Goal: Information Seeking & Learning: Check status

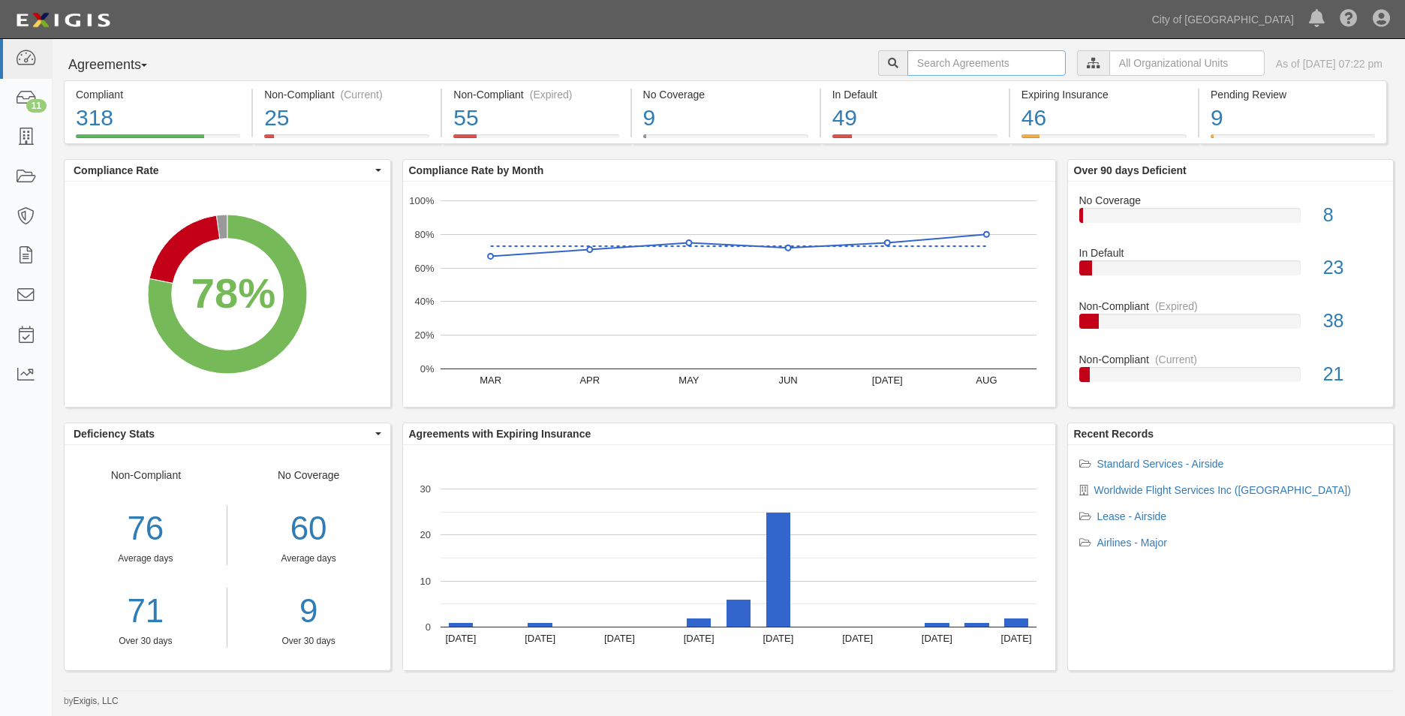
click at [946, 61] on input "text" at bounding box center [986, 63] width 158 height 26
click at [948, 62] on input "text" at bounding box center [986, 63] width 158 height 26
click at [952, 65] on input "text" at bounding box center [986, 63] width 158 height 26
paste input "141561"
type input "141561"
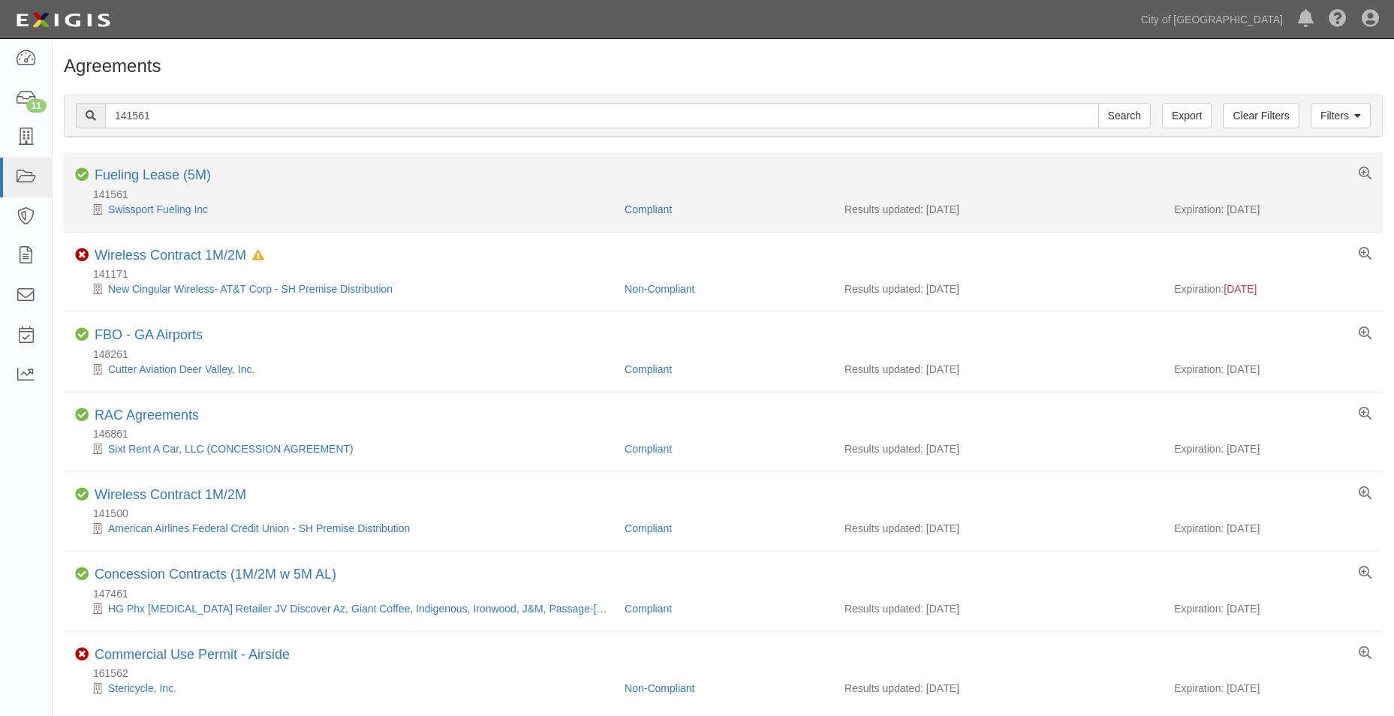
drag, startPoint x: 1285, startPoint y: 209, endPoint x: 1229, endPoint y: 209, distance: 56.3
click at [1229, 209] on div "Expiration: 09/01/2026" at bounding box center [1272, 209] width 197 height 15
copy div "09/01/2026"
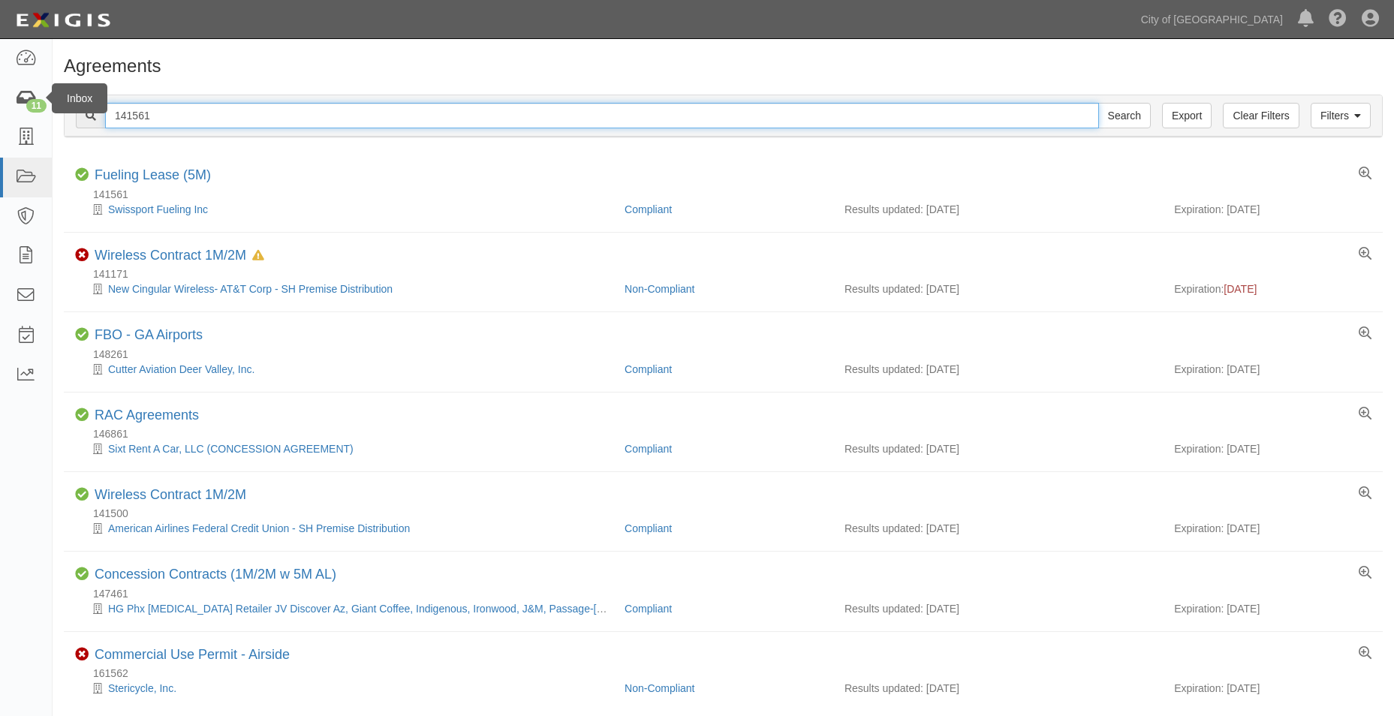
drag, startPoint x: 175, startPoint y: 115, endPoint x: 53, endPoint y: 110, distance: 122.4
click at [47, 110] on body "Toggle navigation Dashboard 11 Inbox Parties Agreements Coverages Documents Mes…" at bounding box center [697, 389] width 1394 height 778
paste input "62489"
type input "162489"
click at [1098, 103] on input "Search" at bounding box center [1124, 116] width 53 height 26
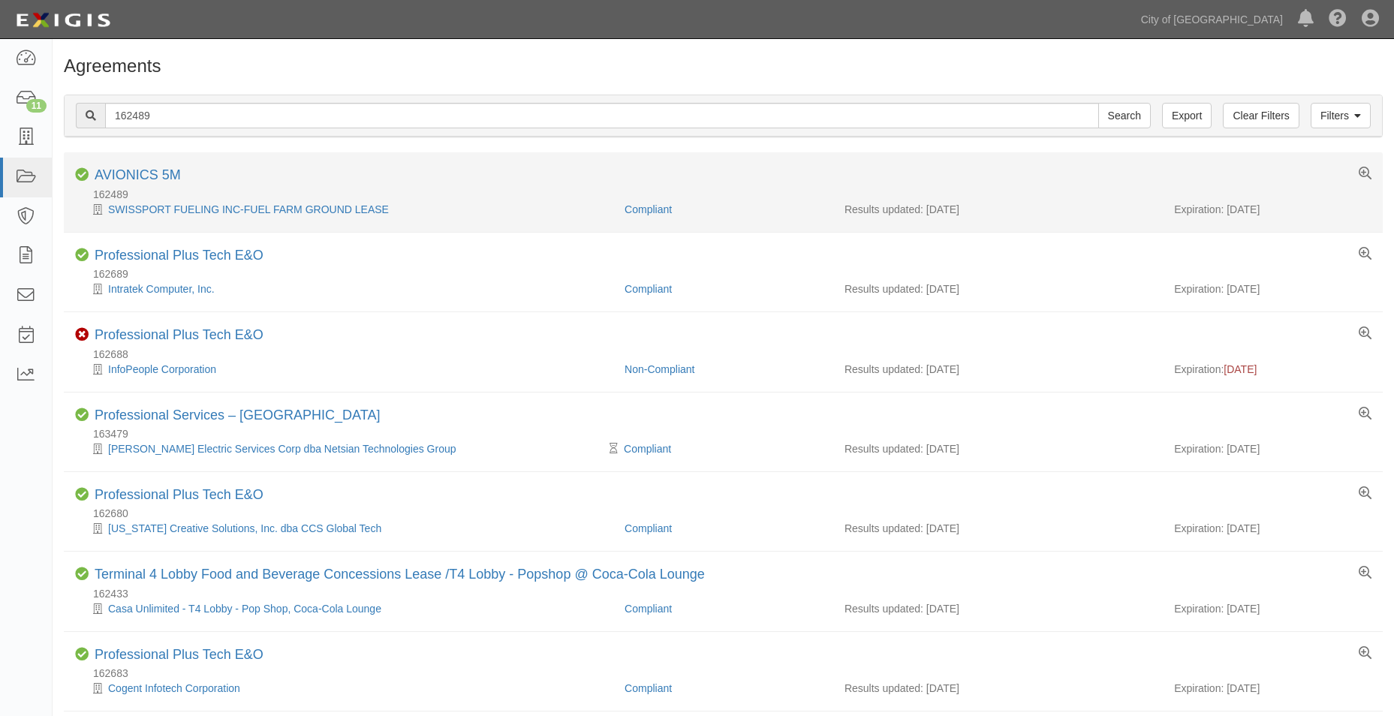
drag, startPoint x: 1296, startPoint y: 205, endPoint x: 1227, endPoint y: 206, distance: 69.1
click at [1227, 206] on div "Expiration: [DATE]" at bounding box center [1272, 209] width 197 height 15
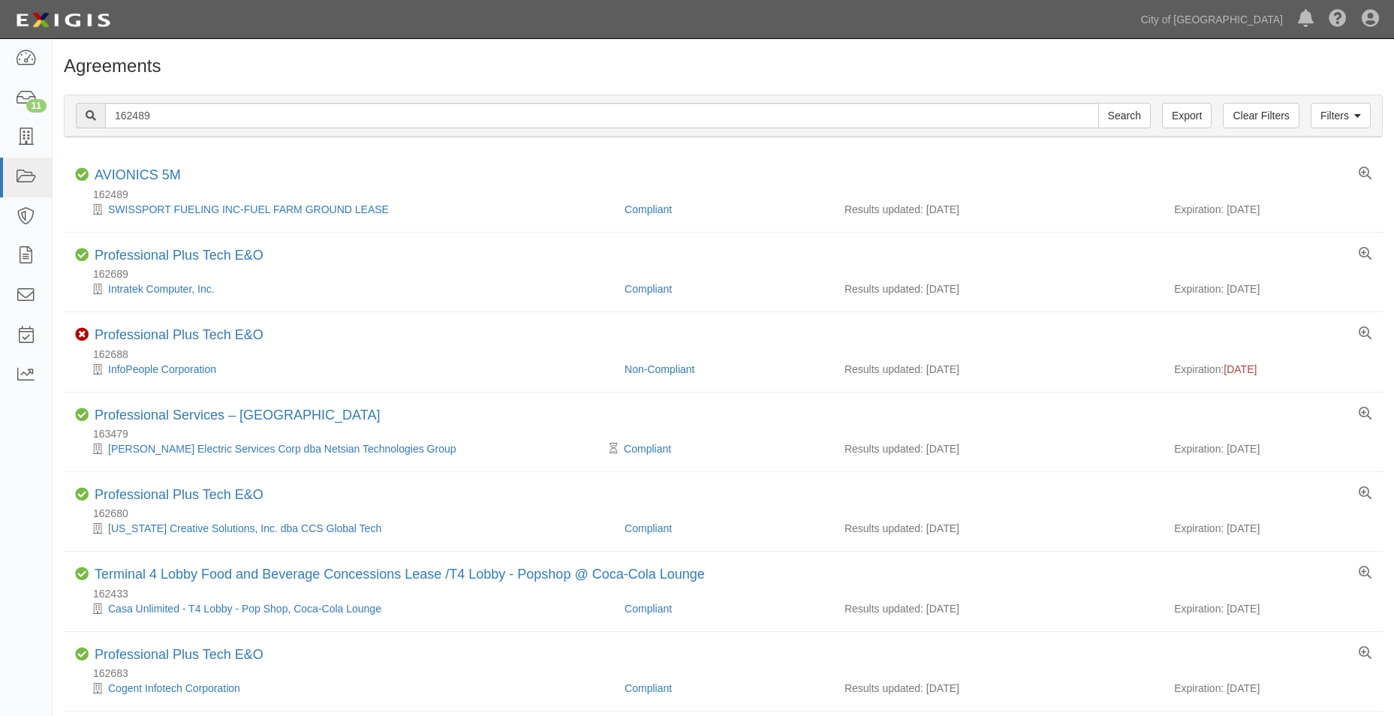
copy div "05/31/2026"
drag, startPoint x: 174, startPoint y: 116, endPoint x: -14, endPoint y: 103, distance: 188.8
paste input "535"
type input "162535"
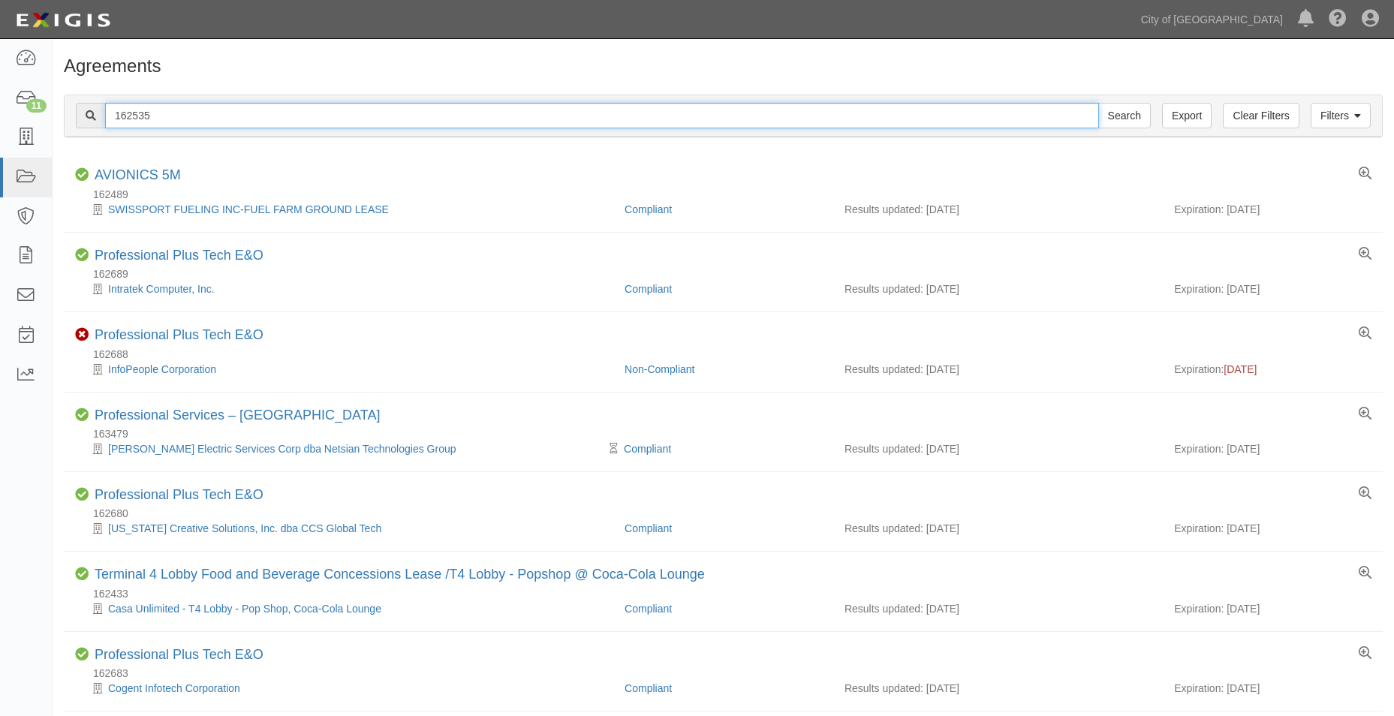
click at [1098, 103] on input "Search" at bounding box center [1124, 116] width 53 height 26
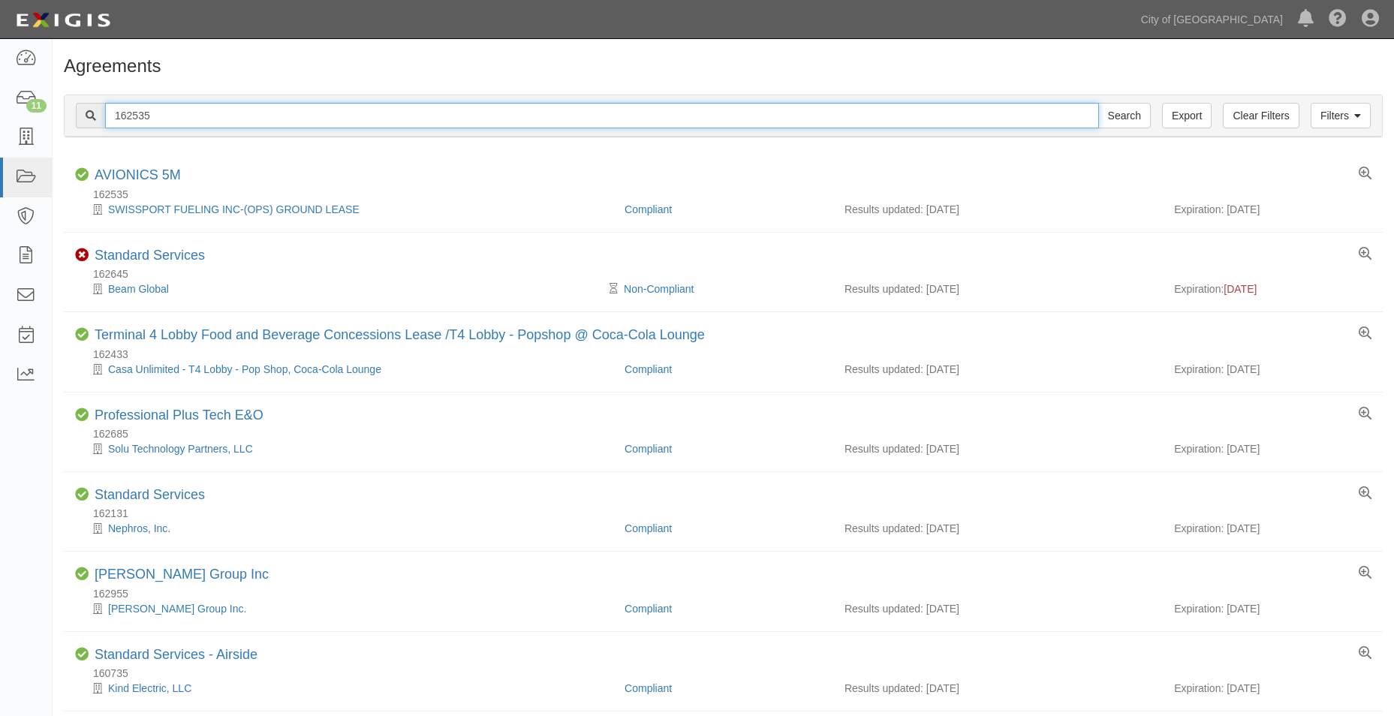
drag, startPoint x: 172, startPoint y: 113, endPoint x: 62, endPoint y: 94, distance: 111.9
click at [62, 94] on div "Filters Clear Filters Export 162535 Search Filters Compliance Status Compliant …" at bounding box center [723, 117] width 1341 height 69
click at [1098, 103] on input "Search" at bounding box center [1124, 116] width 53 height 26
drag, startPoint x: -24, startPoint y: 111, endPoint x: -44, endPoint y: 110, distance: 19.5
click at [0, 110] on html "Toggle navigation Dashboard 11 Inbox Parties Agreements Coverages Documents Mes…" at bounding box center [697, 429] width 1394 height 859
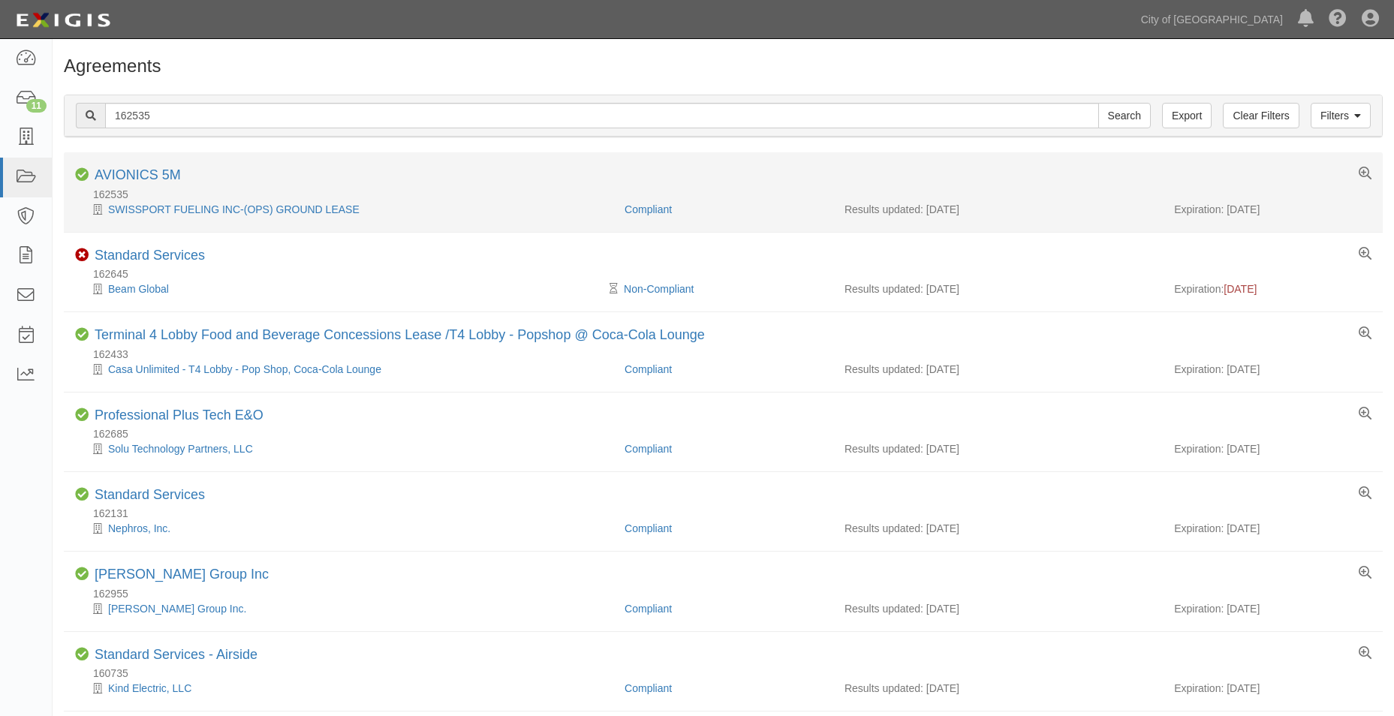
drag, startPoint x: 1283, startPoint y: 211, endPoint x: 1226, endPoint y: 207, distance: 57.9
click at [1226, 207] on div "Expiration: [DATE]" at bounding box center [1272, 209] width 197 height 15
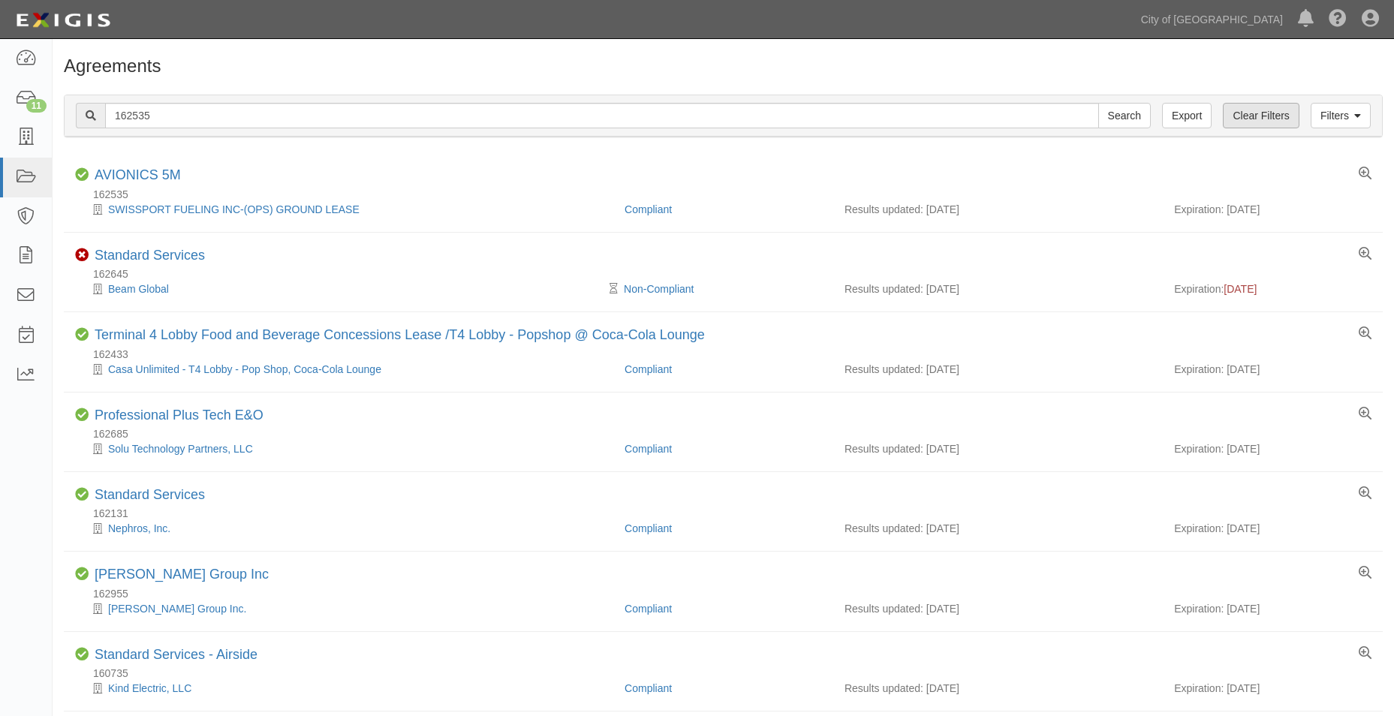
copy div "[DATE]"
